Goal: Navigation & Orientation: Find specific page/section

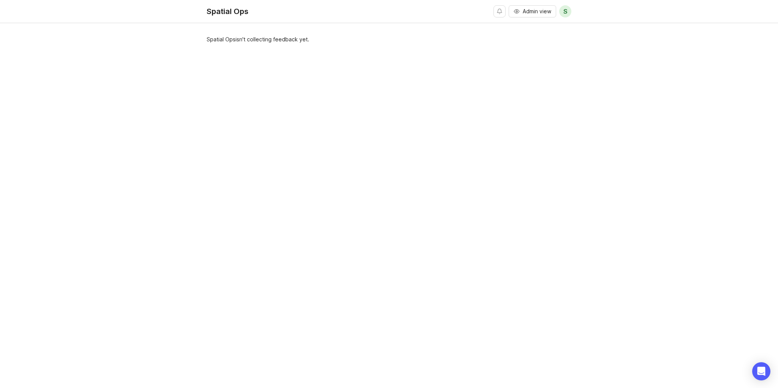
click at [527, 11] on span "Admin view" at bounding box center [536, 12] width 28 height 8
